Goal: Book appointment/travel/reservation

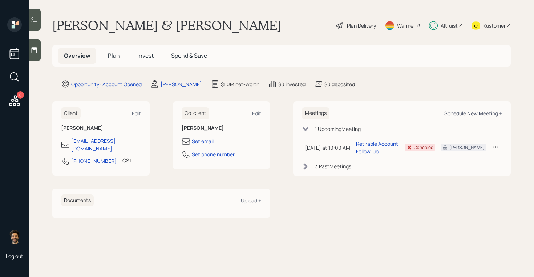
click at [465, 111] on div "Schedule New Meeting +" at bounding box center [473, 113] width 58 height 7
select select "f14b762f-c7c2-4b89-9227-8fa891345eea"
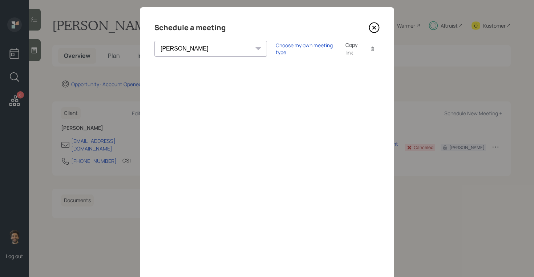
scroll to position [23, 0]
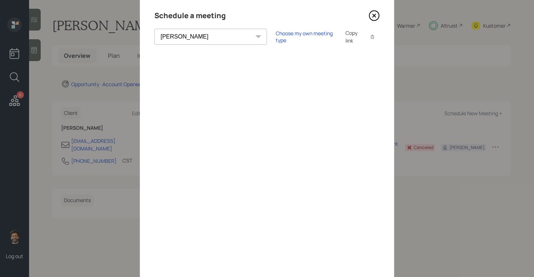
click at [375, 15] on icon at bounding box center [374, 15] width 11 height 11
